Goal: Task Accomplishment & Management: Use online tool/utility

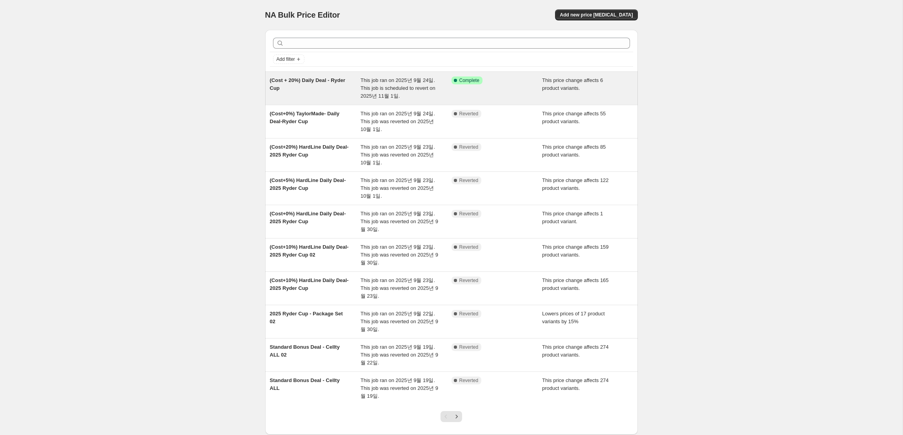
click at [293, 85] on span "(Cost + 20%) Daily Deal - Ryder Cup" at bounding box center [308, 84] width 76 height 14
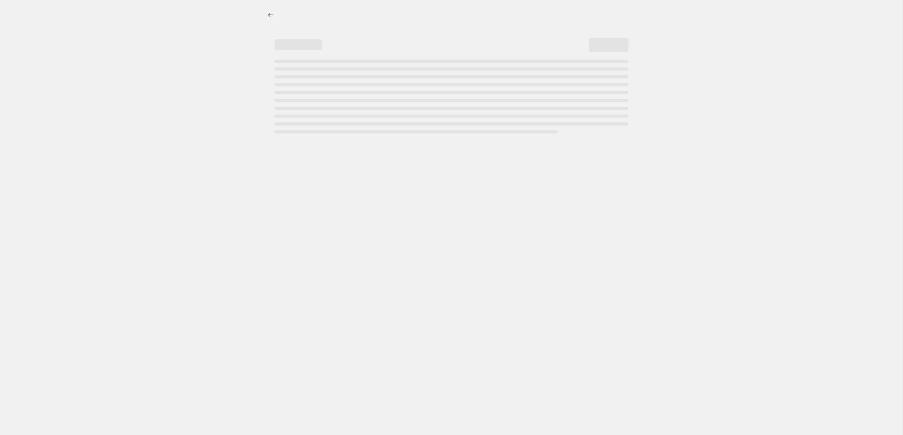
select select "margin"
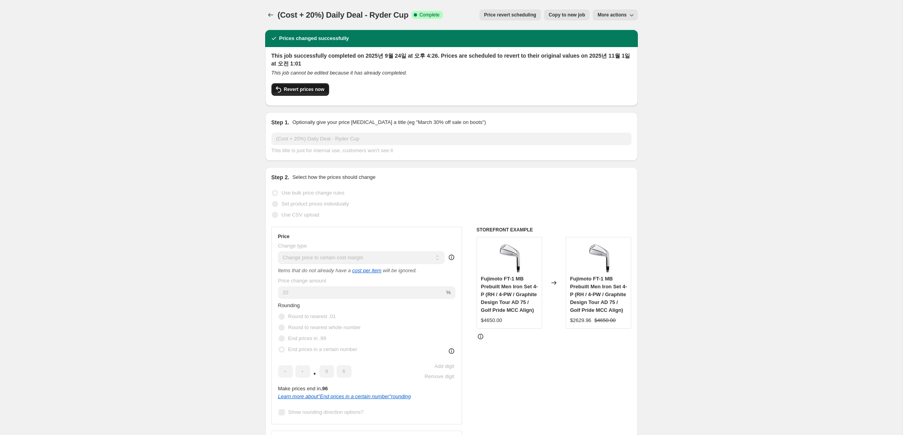
click at [310, 89] on span "Revert prices now" at bounding box center [304, 89] width 40 height 6
checkbox input "false"
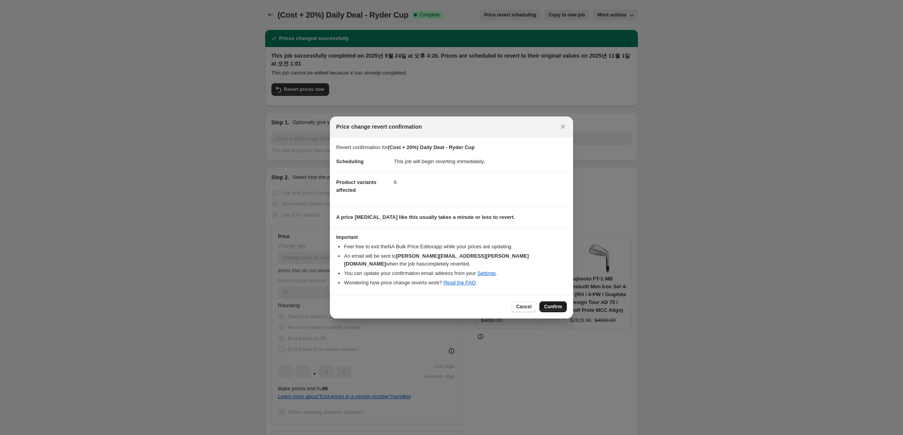
click at [562, 309] on button "Confirm" at bounding box center [552, 306] width 27 height 11
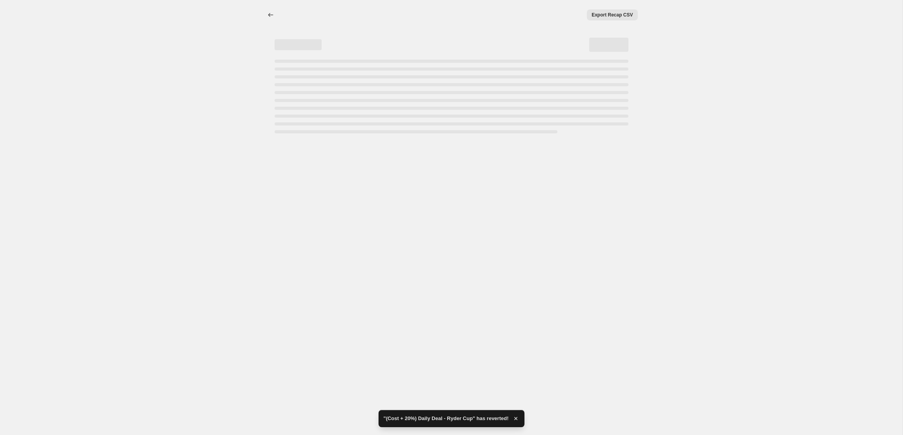
select select "margin"
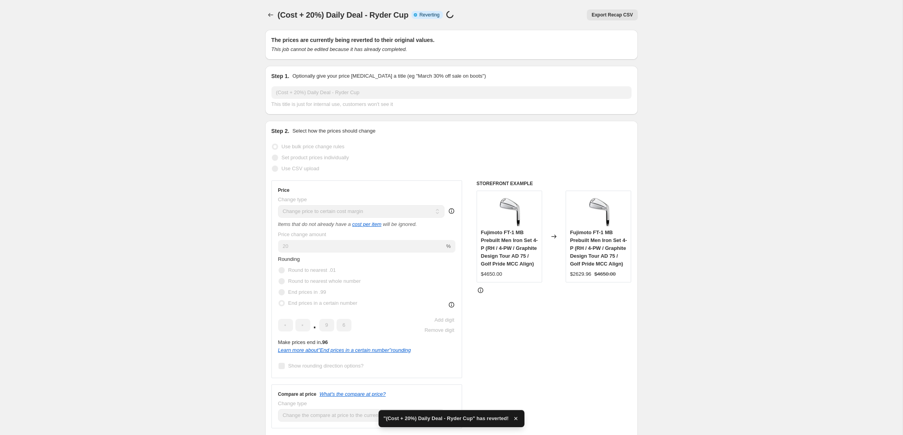
checkbox input "true"
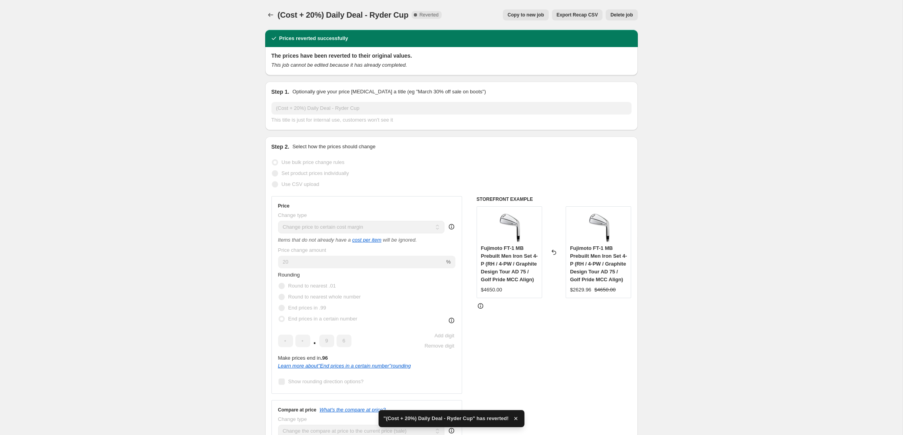
click at [521, 417] on div ""(Cost + 20%) Daily Deal - Ryder Cup" has reverted!" at bounding box center [452, 418] width 146 height 17
click at [519, 418] on div "STOREFRONT EXAMPLE Fujimoto FT-1 MB Prebuilt Men Iron Set 4-P (RH / 4-PW / Grap…" at bounding box center [554, 320] width 155 height 248
click at [272, 16] on icon "Price change jobs" at bounding box center [271, 15] width 8 height 8
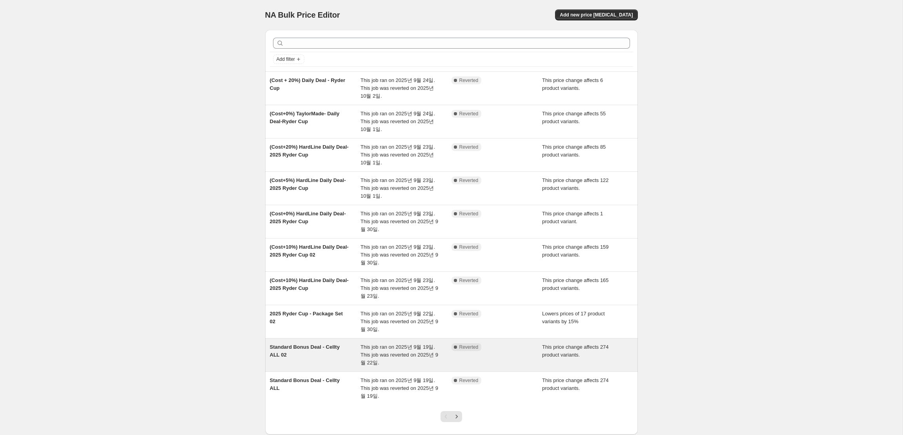
click at [342, 351] on div "Standard Bonus Deal - Cellty ALL 02" at bounding box center [315, 355] width 91 height 24
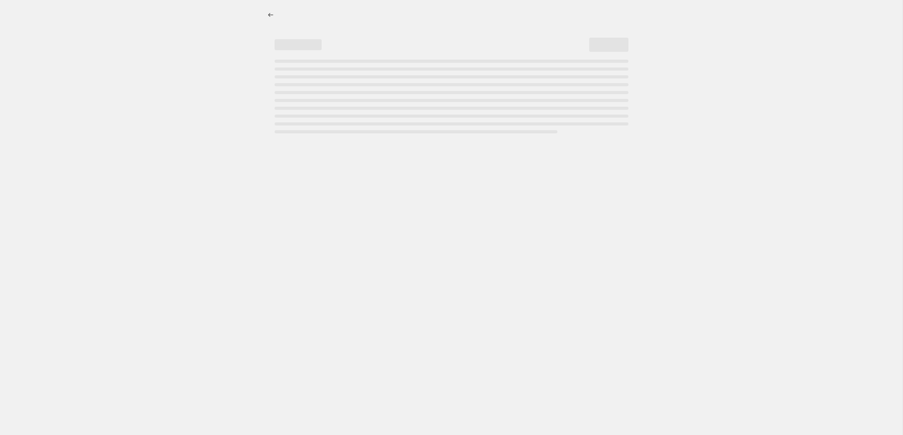
select select "ecap"
select select "remove"
select select "collection"
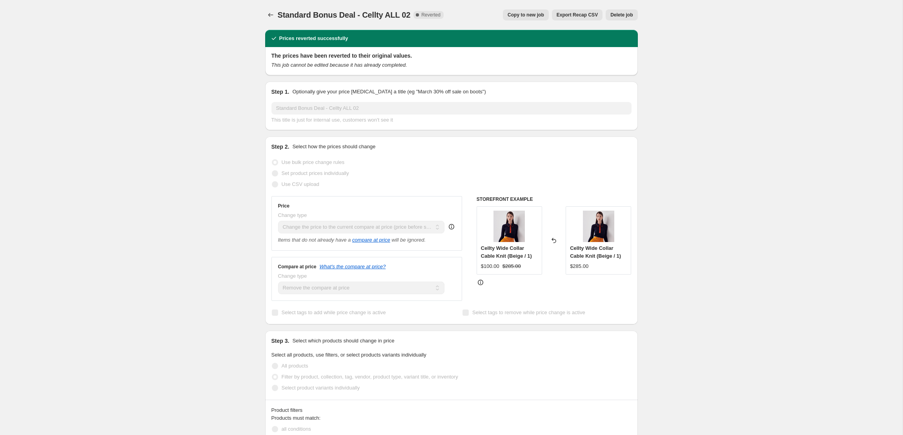
click at [533, 16] on span "Copy to new job" at bounding box center [526, 15] width 36 height 6
select select "ecap"
select select "remove"
select select "collection"
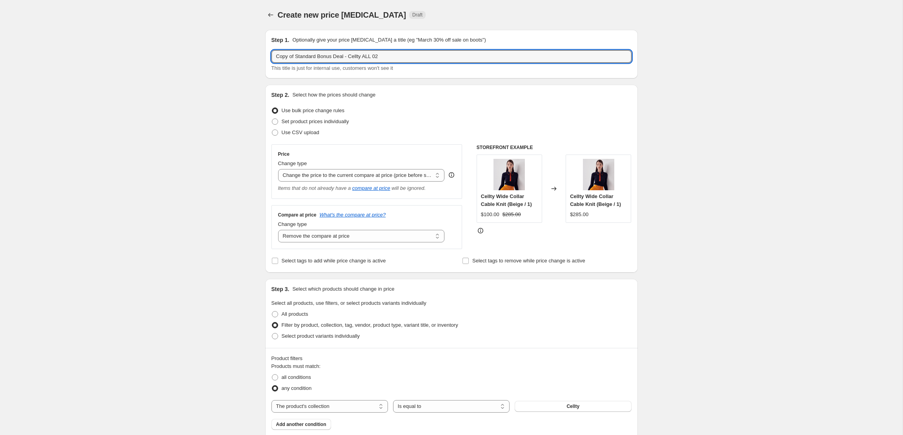
drag, startPoint x: 335, startPoint y: 57, endPoint x: 268, endPoint y: 53, distance: 66.8
click at [269, 53] on div "Step 1. Optionally give your price change job a title (eg "March 30% off sale o…" at bounding box center [451, 54] width 373 height 49
drag, startPoint x: 349, startPoint y: 55, endPoint x: 304, endPoint y: 55, distance: 44.7
click at [304, 55] on input "Daily Deal - Cellty ALL 02" at bounding box center [451, 56] width 360 height 13
type input "Daily Deal - ANEW 23FW, 24SS"
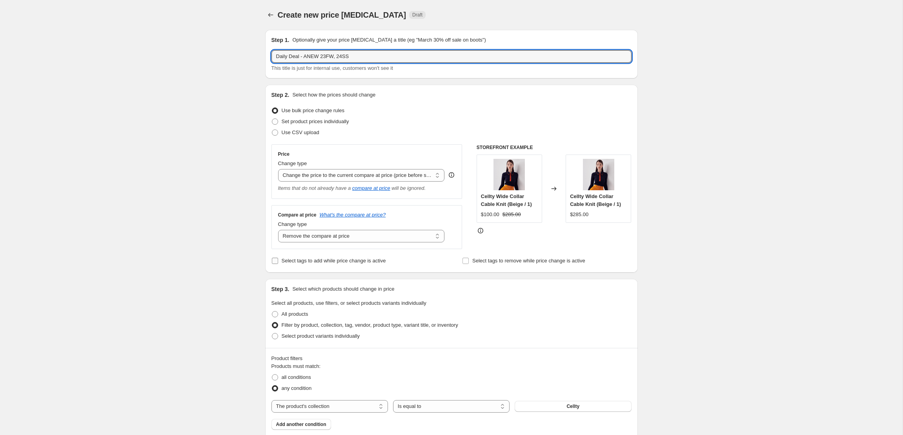
click at [386, 264] on span "Select tags to add while price change is active" at bounding box center [334, 261] width 104 height 8
click at [278, 264] on input "Select tags to add while price change is active" at bounding box center [275, 261] width 6 height 6
checkbox input "true"
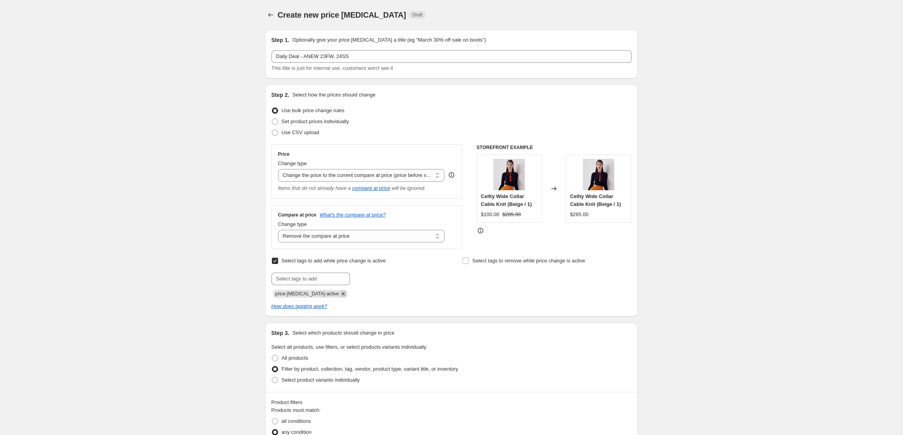
click at [340, 293] on icon "Remove price-change-job-active" at bounding box center [343, 293] width 7 height 7
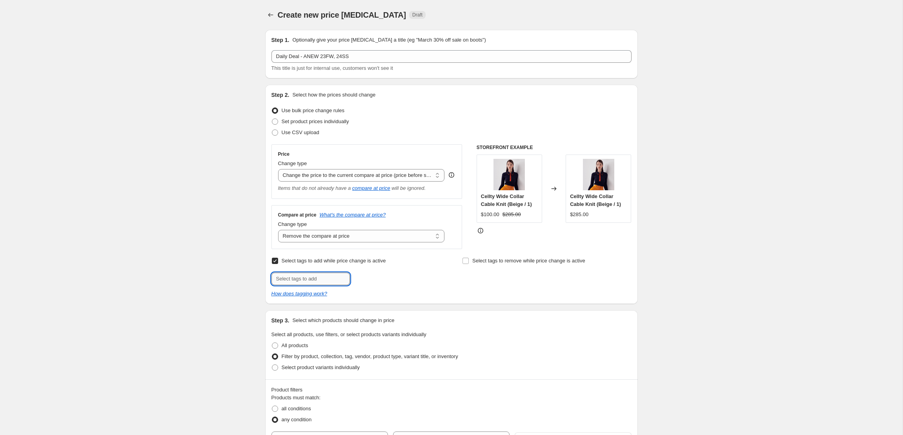
click at [327, 281] on input "text" at bounding box center [310, 279] width 78 height 13
click at [541, 262] on span "Select tags to remove while price change is active" at bounding box center [528, 261] width 113 height 6
click at [469, 262] on input "Select tags to remove while price change is active" at bounding box center [465, 261] width 6 height 6
click at [541, 262] on span "Select tags to remove while price change is active" at bounding box center [528, 261] width 113 height 6
click at [469, 262] on input "Select tags to remove while price change is active" at bounding box center [465, 261] width 6 height 6
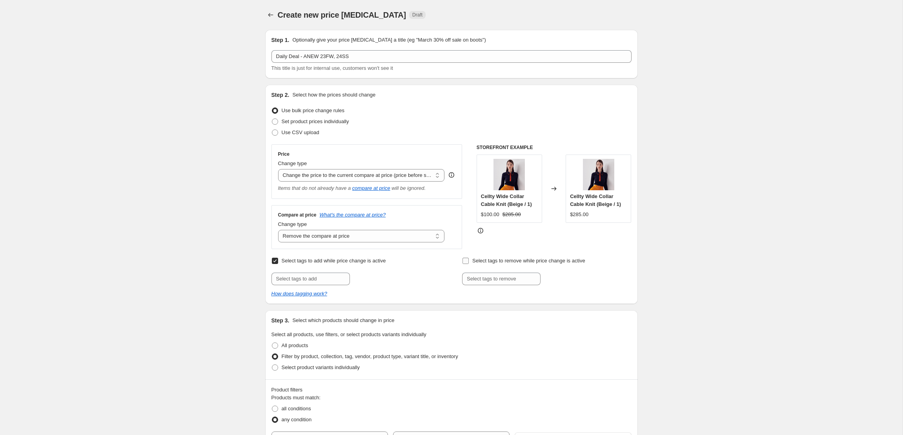
checkbox input "false"
click at [309, 295] on icon "How does tagging work?" at bounding box center [299, 294] width 56 height 6
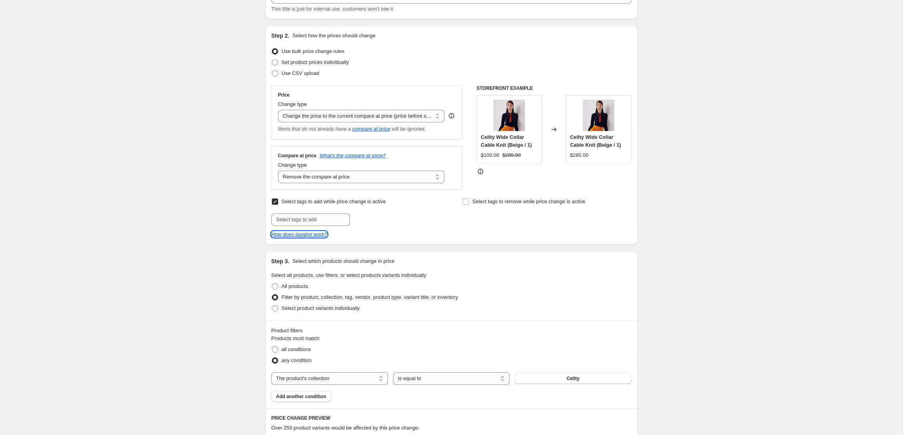
scroll to position [60, 0]
drag, startPoint x: 396, startPoint y: 198, endPoint x: 283, endPoint y: 200, distance: 113.0
click at [283, 200] on div "Select tags to add while price change is active Submit" at bounding box center [355, 210] width 169 height 30
click at [376, 227] on div "Select tags to add while price change is active Submit Select tags to remove wh…" at bounding box center [451, 216] width 360 height 42
click at [333, 218] on input "text" at bounding box center [310, 218] width 78 height 13
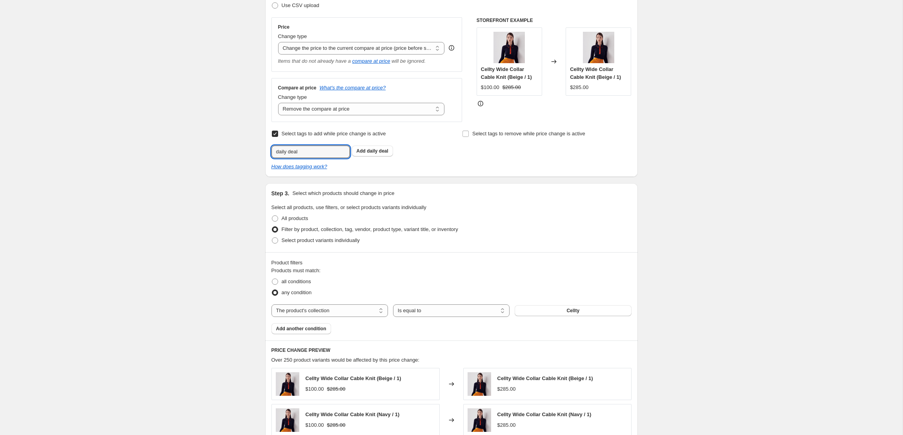
scroll to position [194, 0]
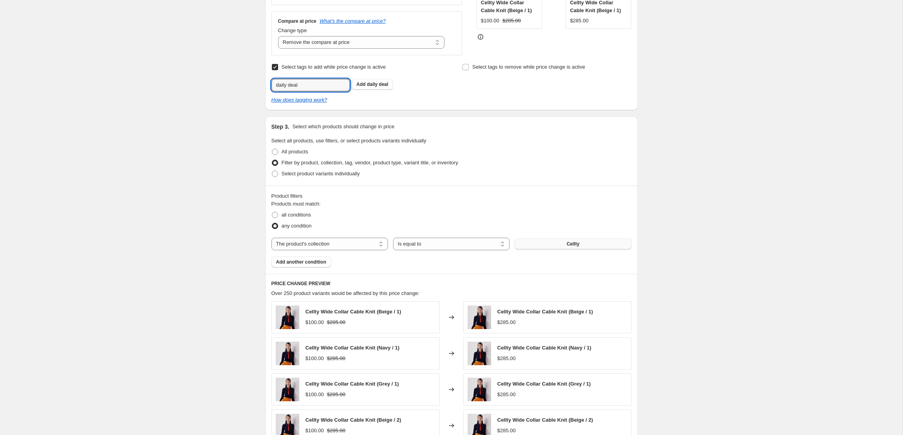
type input "daily deal"
click at [541, 247] on button "Cellty" at bounding box center [573, 243] width 116 height 11
click at [364, 240] on select "The product The product's collection The product's tag The product's vendor The…" at bounding box center [329, 244] width 116 height 13
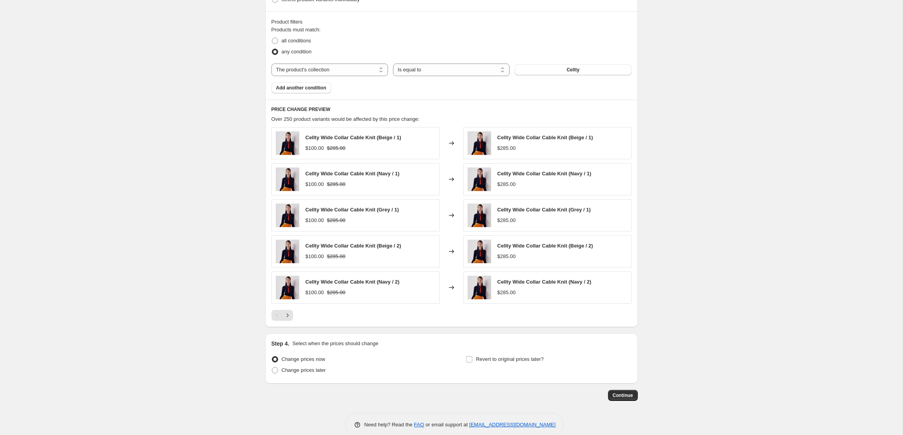
scroll to position [382, 0]
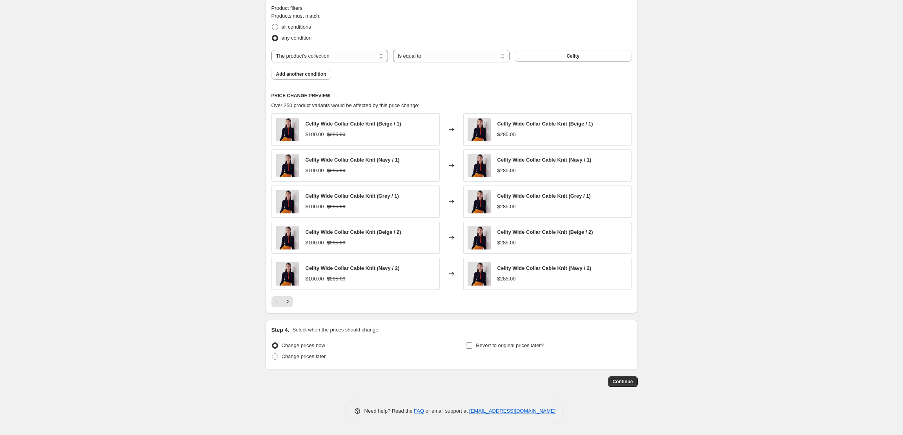
click at [467, 346] on input "Revert to original prices later?" at bounding box center [469, 345] width 6 height 6
checkbox input "true"
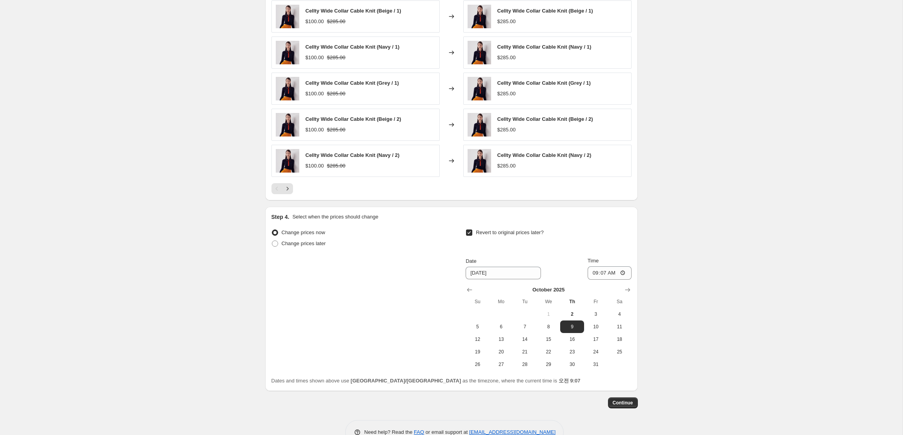
scroll to position [516, 0]
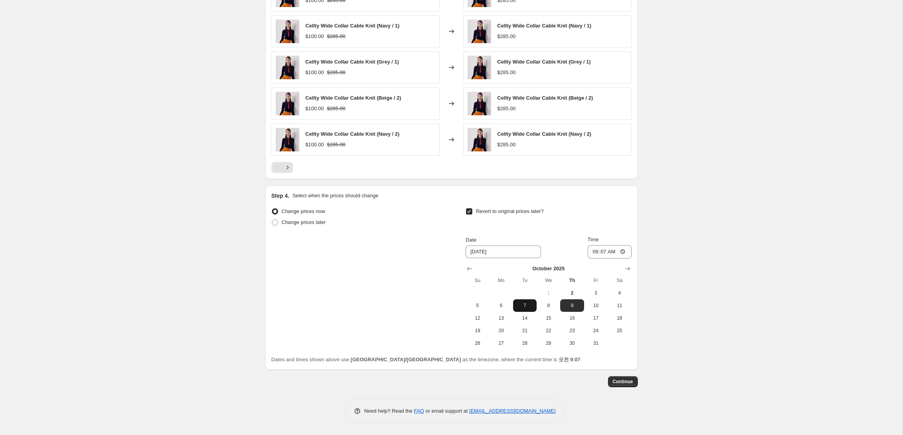
click at [526, 309] on button "7" at bounding box center [525, 305] width 24 height 13
type input "10/7/2025"
click at [623, 252] on input "09:07" at bounding box center [610, 251] width 44 height 13
type input "23:59"
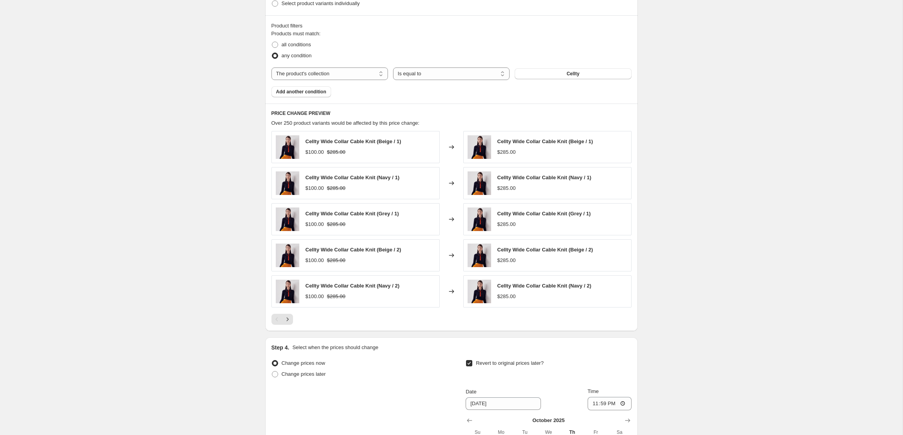
scroll to position [289, 0]
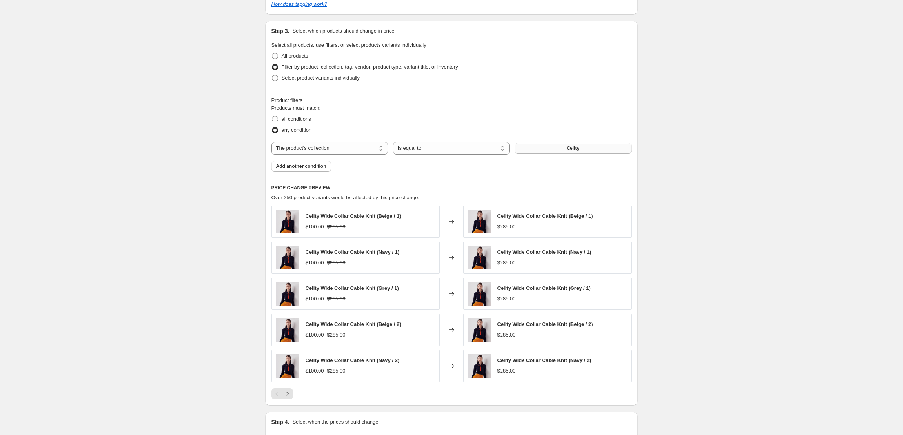
click at [556, 148] on button "Cellty" at bounding box center [573, 148] width 116 height 11
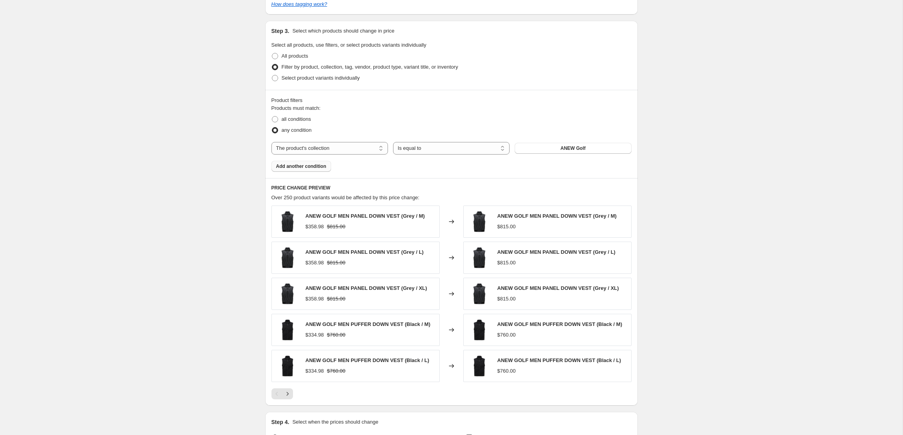
click at [325, 169] on span "Add another condition" at bounding box center [301, 166] width 50 height 6
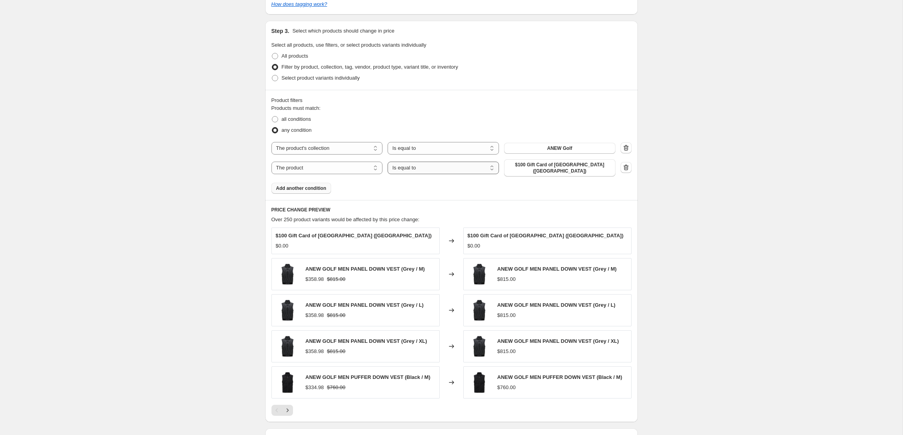
click at [427, 171] on select "Is equal to Is not equal to" at bounding box center [443, 168] width 111 height 13
click at [388, 162] on select "Is equal to Is not equal to" at bounding box center [443, 168] width 111 height 13
click at [375, 169] on select "The product The product's collection The product's tag The product's vendor The…" at bounding box center [326, 168] width 111 height 13
select select "tag"
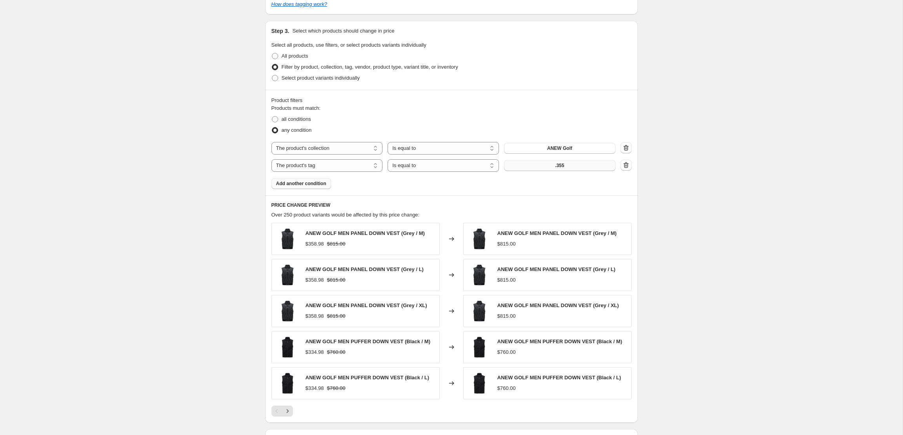
click at [546, 166] on button ".355" at bounding box center [559, 165] width 111 height 11
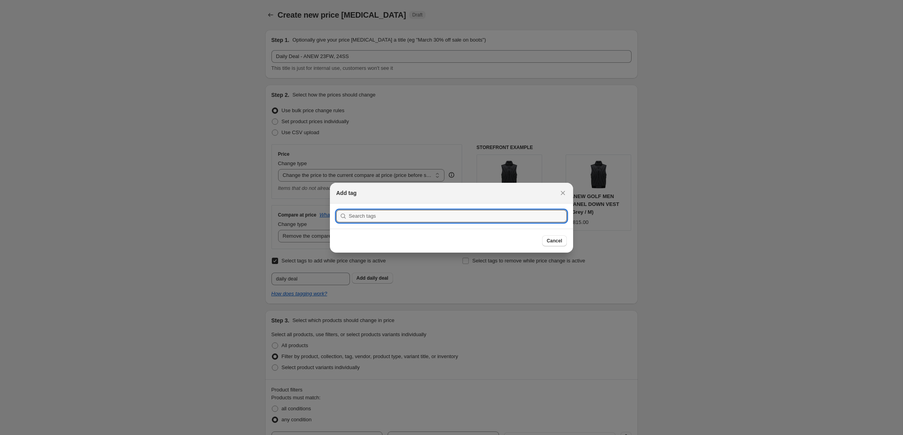
scroll to position [0, 0]
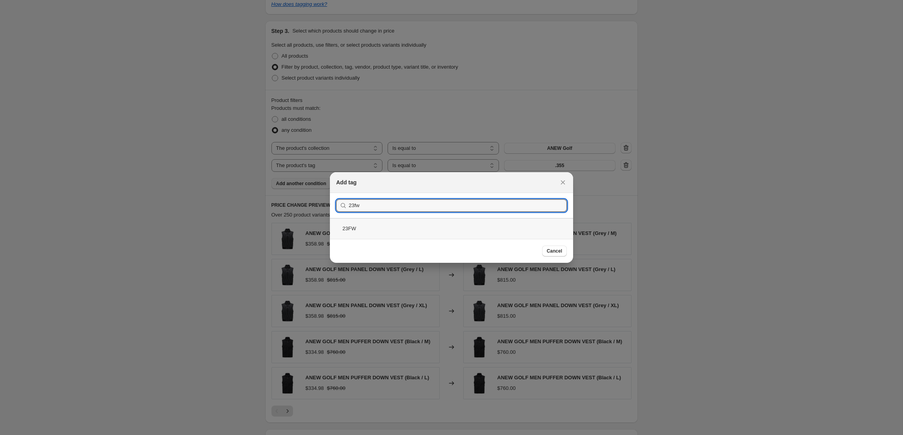
type input "23fw"
click at [374, 233] on div "23FW" at bounding box center [451, 228] width 243 height 21
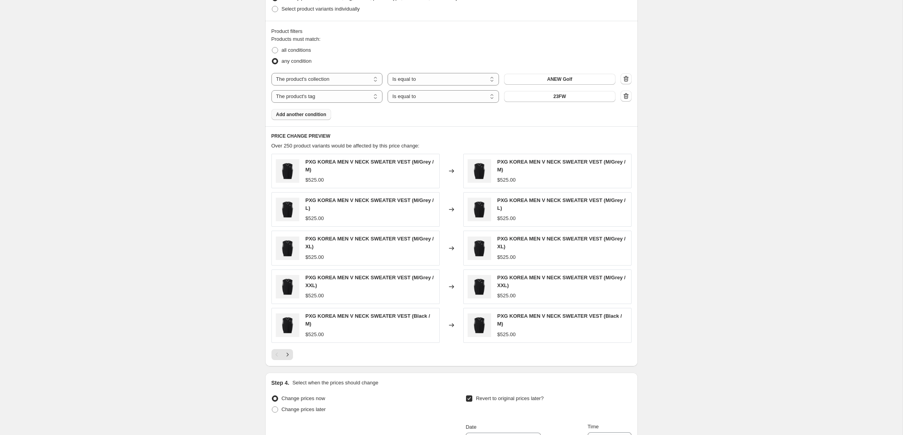
scroll to position [328, 0]
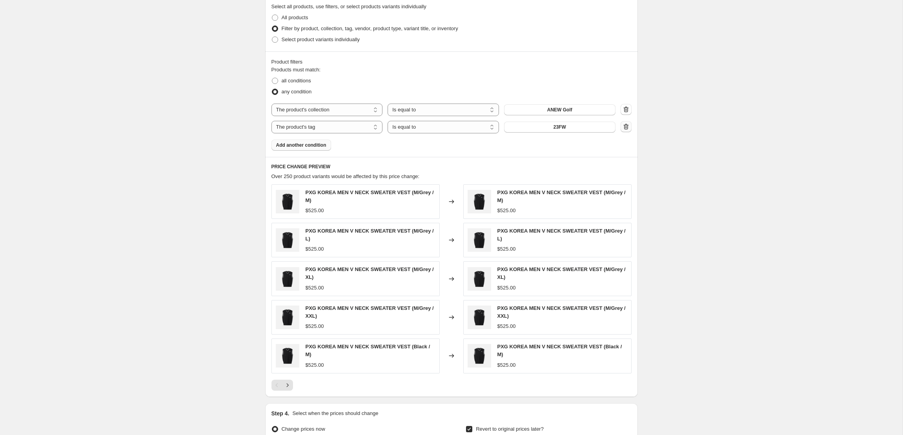
click at [627, 125] on icon "button" at bounding box center [626, 127] width 8 height 8
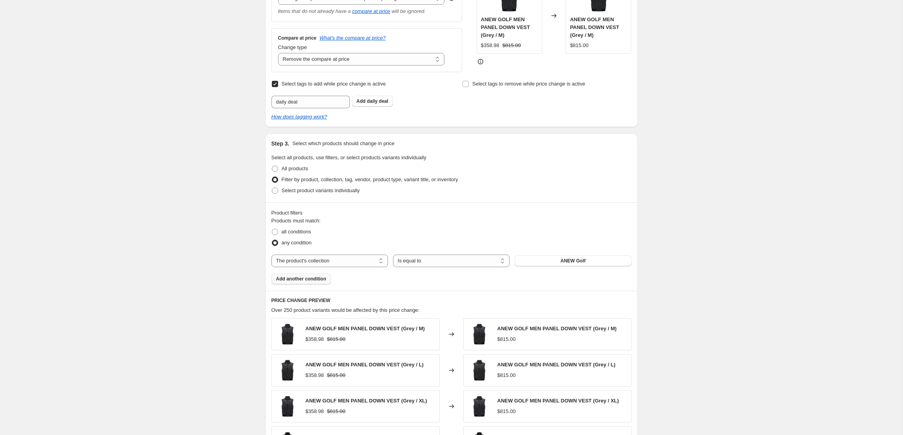
scroll to position [176, 0]
click at [568, 266] on button "ANEW Golf" at bounding box center [573, 261] width 116 height 11
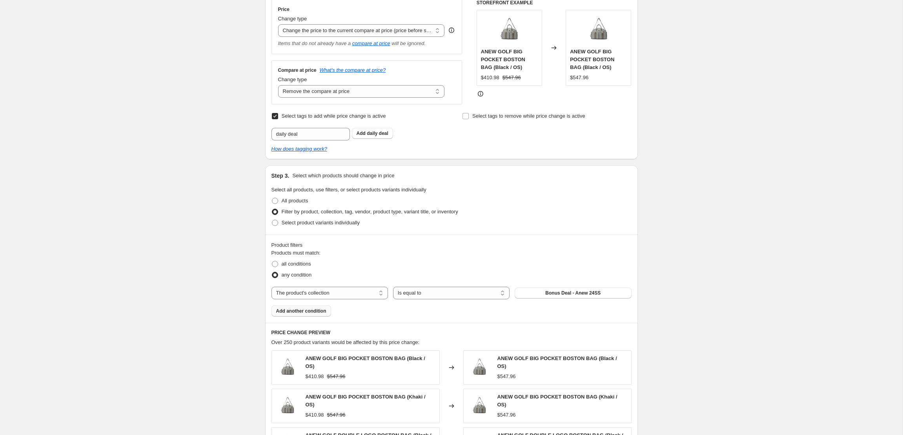
scroll to position [144, 0]
click at [315, 310] on span "Add another condition" at bounding box center [301, 311] width 50 height 6
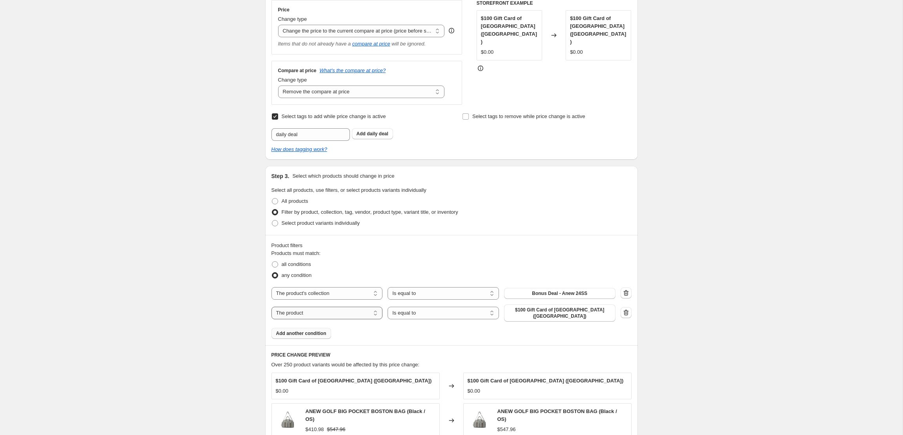
click at [351, 311] on select "The product The product's collection The product's tag The product's vendor The…" at bounding box center [326, 313] width 111 height 13
select select "collection"
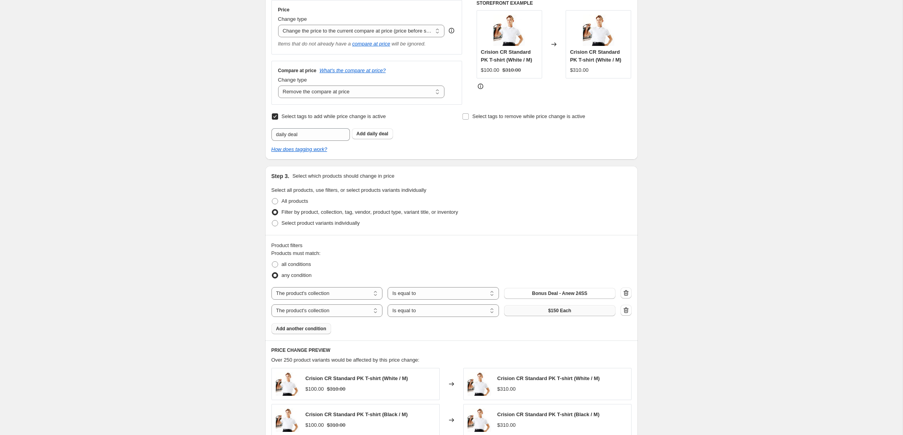
click at [546, 311] on button "$150 Each" at bounding box center [559, 310] width 111 height 11
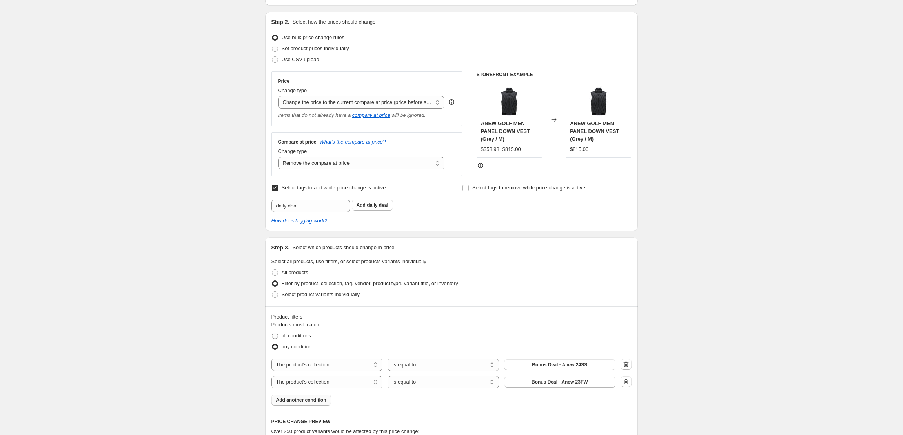
scroll to position [73, 0]
click at [434, 166] on select "Change the compare at price to the current price (sale) Change the compare at p…" at bounding box center [361, 163] width 167 height 13
click at [426, 105] on select "Change the price to a certain amount Change the price by a certain amount Chang…" at bounding box center [361, 102] width 167 height 13
click at [409, 101] on select "Change the price to a certain amount Change the price by a certain amount Chang…" at bounding box center [361, 102] width 167 height 13
select select "margin"
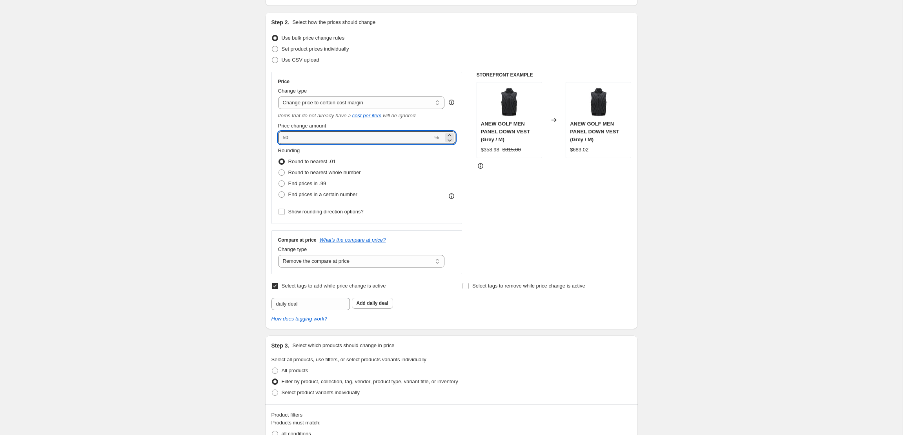
drag, startPoint x: 336, startPoint y: 138, endPoint x: 276, endPoint y: 129, distance: 60.7
click at [276, 129] on div "Price Change type Change the price to a certain amount Change the price by a ce…" at bounding box center [366, 148] width 191 height 152
type input "5"
click at [323, 184] on span "End prices in .99" at bounding box center [307, 183] width 38 height 6
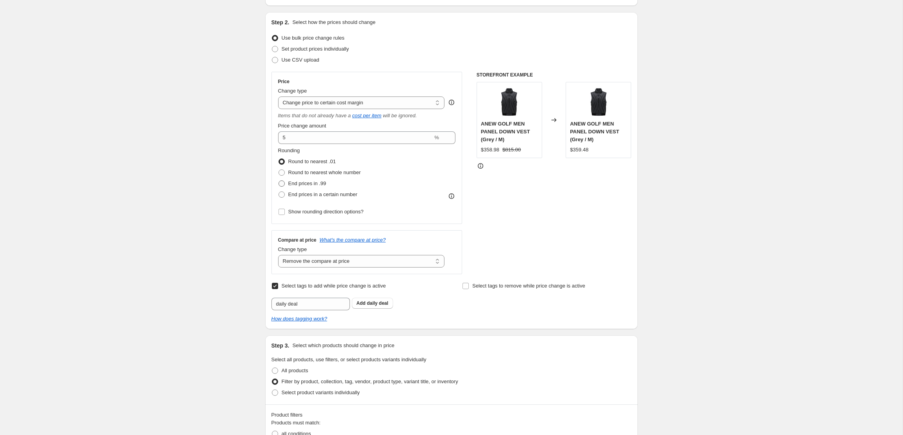
click at [279, 181] on input "End prices in .99" at bounding box center [278, 180] width 0 height 0
radio input "true"
click at [323, 199] on label "End prices in a certain number" at bounding box center [317, 194] width 79 height 11
click at [279, 192] on input "End prices in a certain number" at bounding box center [278, 191] width 0 height 0
radio input "true"
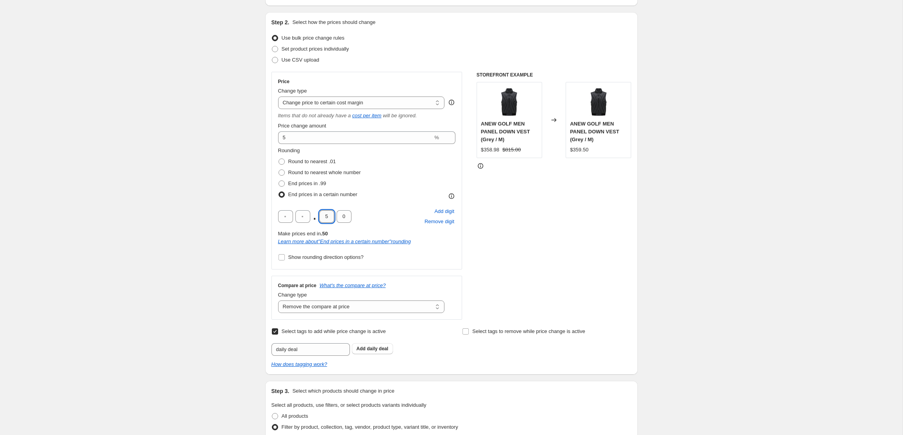
drag, startPoint x: 330, startPoint y: 218, endPoint x: 321, endPoint y: 217, distance: 9.4
click at [321, 217] on input "5" at bounding box center [326, 216] width 15 height 13
type input "9"
drag, startPoint x: 346, startPoint y: 218, endPoint x: 341, endPoint y: 218, distance: 4.7
click at [341, 218] on input "0" at bounding box center [344, 216] width 15 height 13
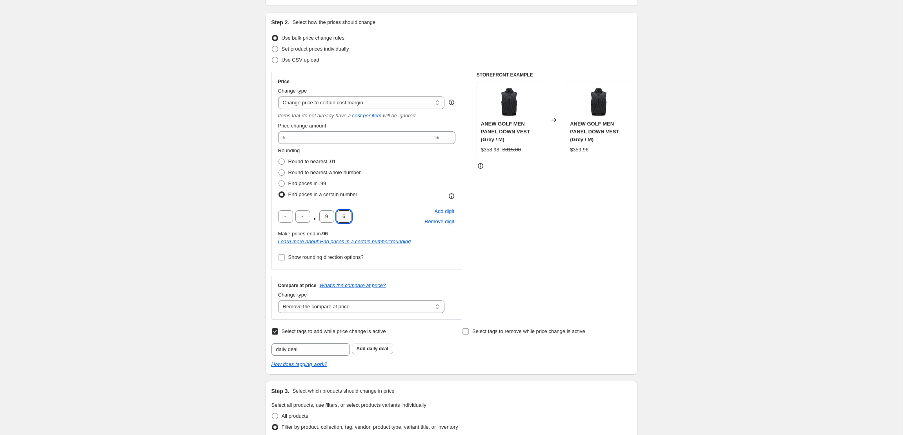
type input "6"
click at [431, 257] on div "Rounding Round to nearest .01 Round to nearest whole number End prices in .99 E…" at bounding box center [367, 205] width 178 height 116
click at [346, 309] on select "Change the compare at price to the current price (sale) Change the compare at p…" at bounding box center [361, 306] width 167 height 13
select select "no_change"
click at [278, 300] on select "Change the compare at price to the current price (sale) Change the compare at p…" at bounding box center [361, 306] width 167 height 13
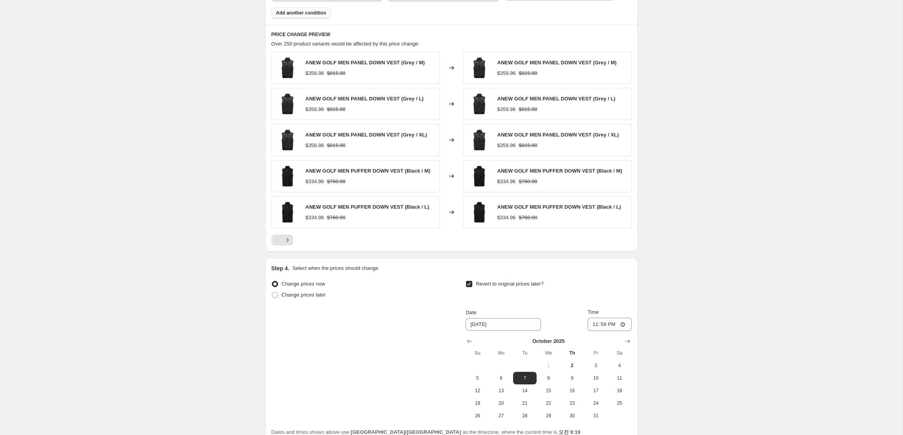
scroll to position [676, 0]
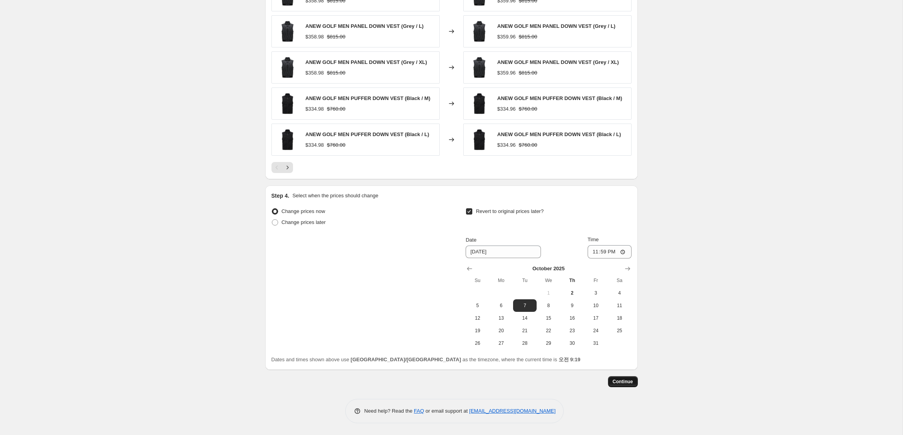
click at [627, 385] on button "Continue" at bounding box center [623, 381] width 30 height 11
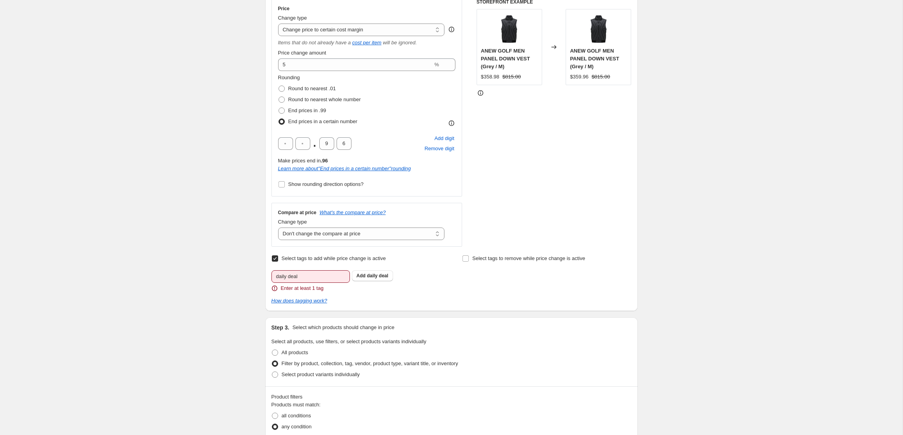
scroll to position [224, 0]
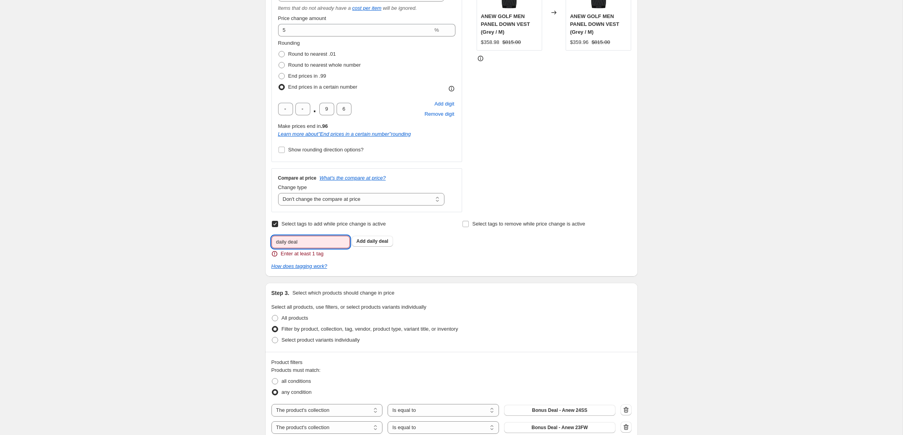
click at [317, 241] on input "daily deal" at bounding box center [310, 242] width 78 height 13
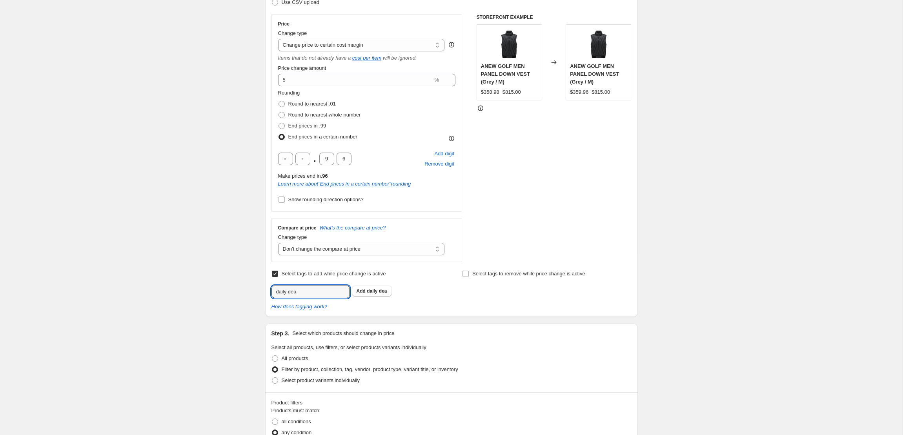
scroll to position [86, 0]
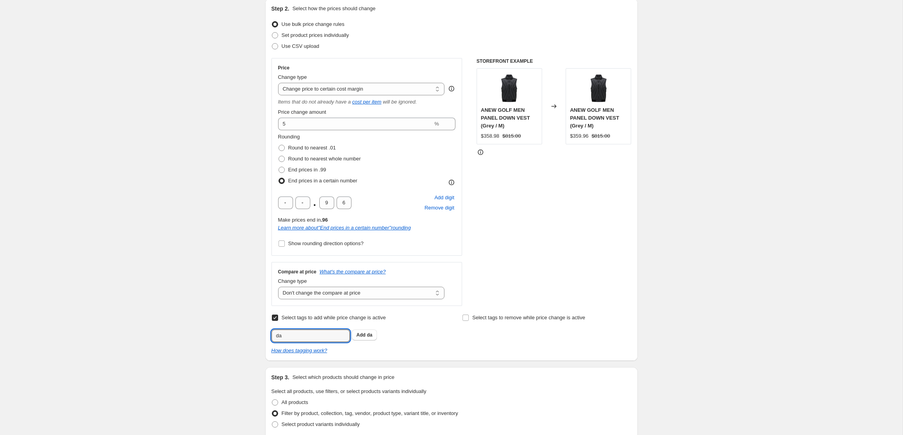
type input "d"
type input "0"
type input "daily deal"
click at [369, 335] on span "daily deal" at bounding box center [378, 334] width 22 height 5
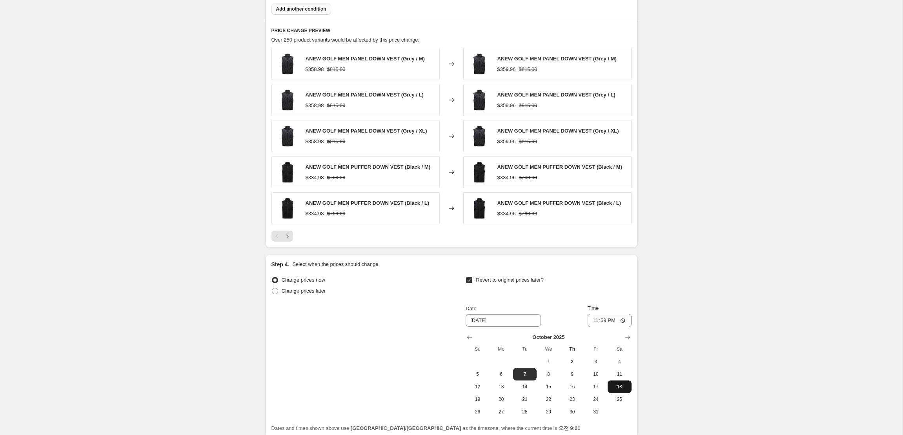
scroll to position [688, 0]
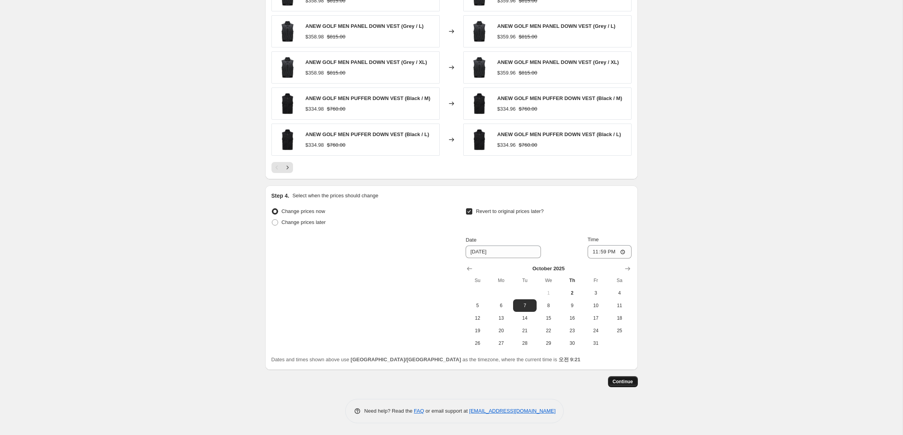
click at [616, 385] on span "Continue" at bounding box center [623, 382] width 20 height 6
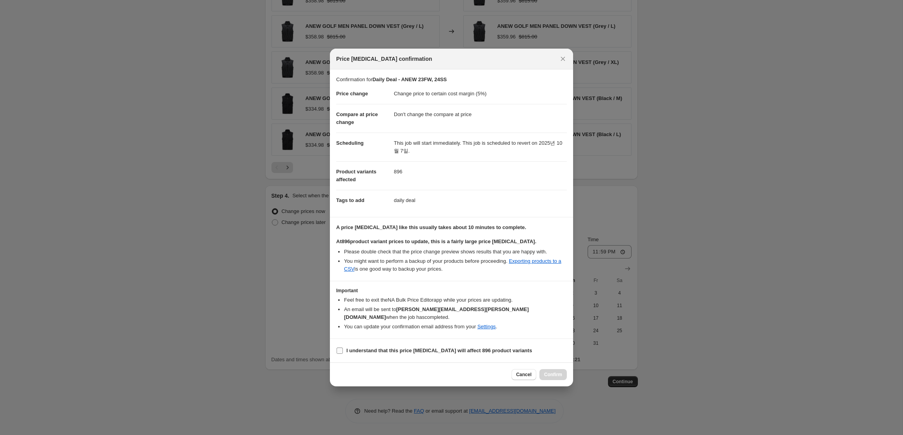
click at [451, 348] on b "I understand that this price change job will affect 896 product variants" at bounding box center [439, 351] width 186 height 6
click at [343, 348] on input "I understand that this price change job will affect 896 product variants" at bounding box center [340, 351] width 6 height 6
checkbox input "true"
click at [559, 375] on button "Confirm" at bounding box center [552, 374] width 27 height 11
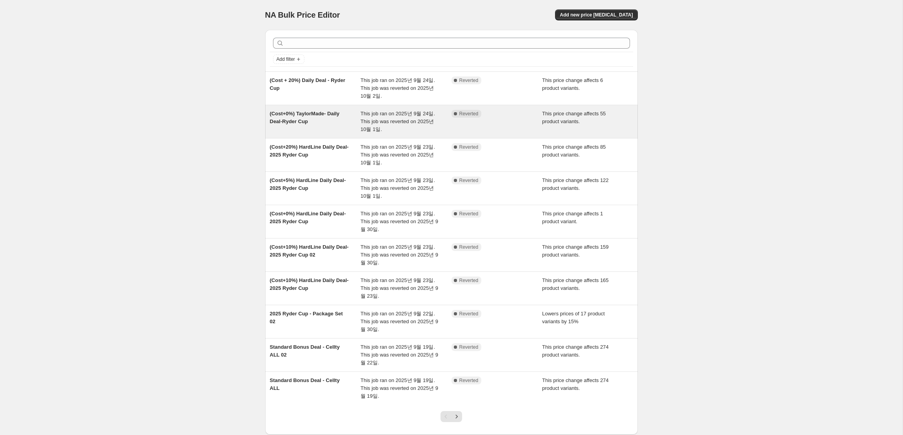
click at [317, 120] on div "(Cost+0%) TaylorMade- Daily Deal-Ryder Cup" at bounding box center [315, 122] width 91 height 24
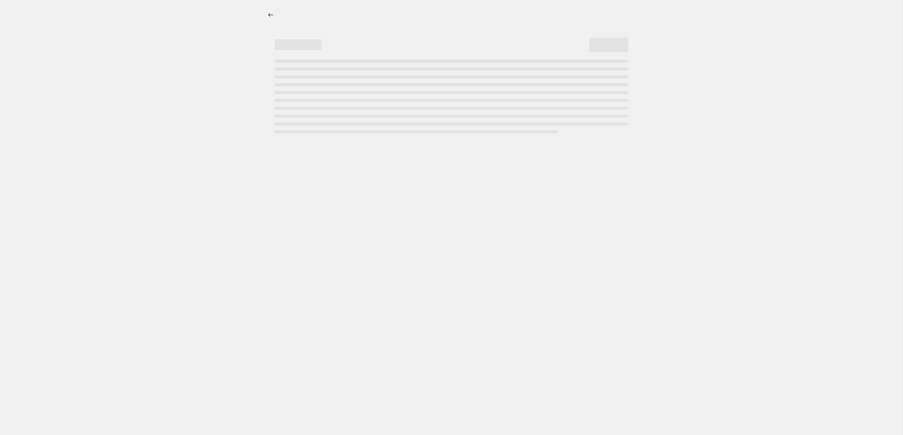
select select "margin"
select select "no_change"
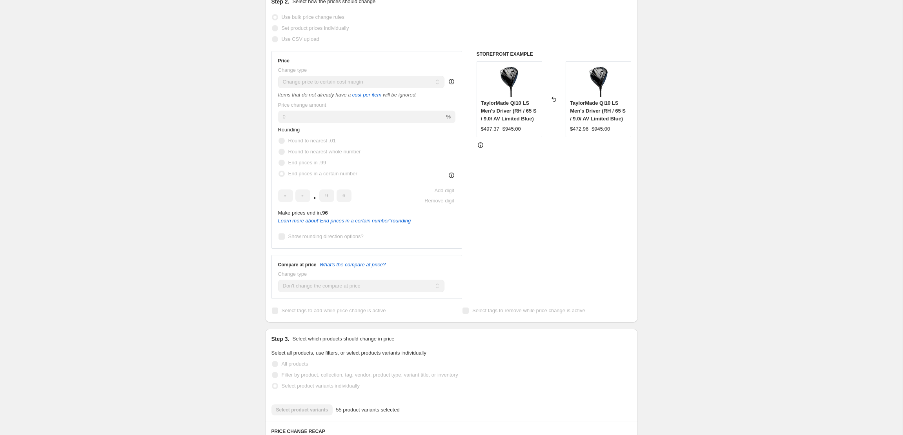
scroll to position [146, 0]
